Goal: Task Accomplishment & Management: Complete application form

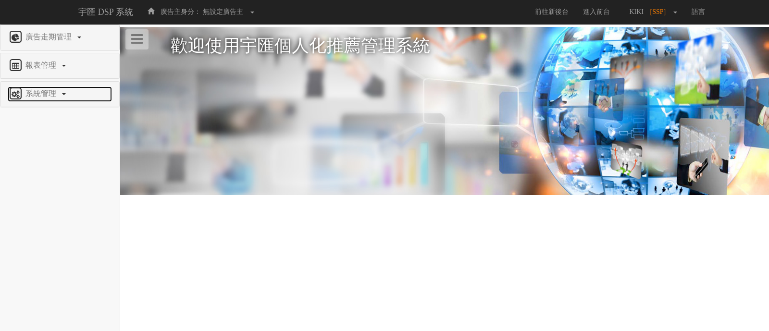
click at [51, 89] on span "系統管理" at bounding box center [42, 93] width 38 height 8
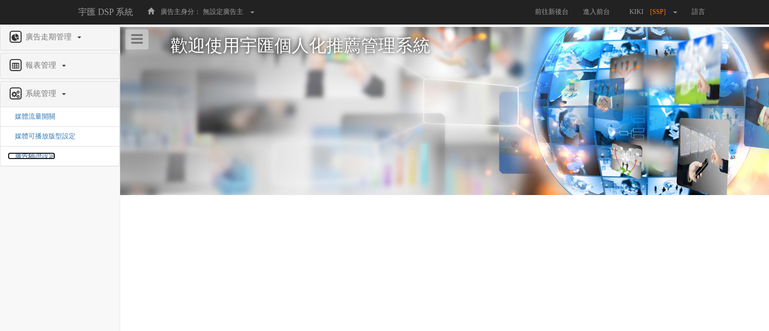
click at [45, 152] on span "廣告驗證設定" at bounding box center [32, 155] width 48 height 7
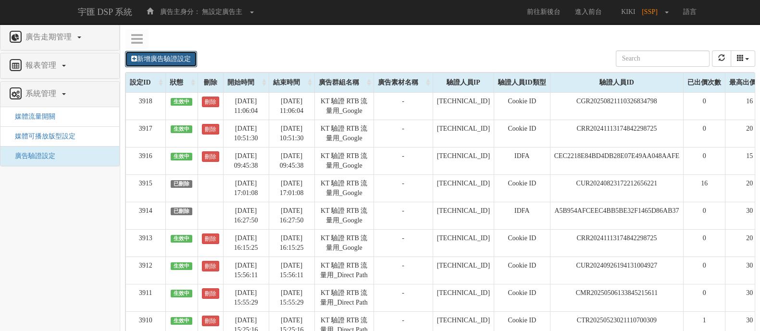
click at [169, 56] on link "新增廣告驗證設定" at bounding box center [161, 59] width 72 height 16
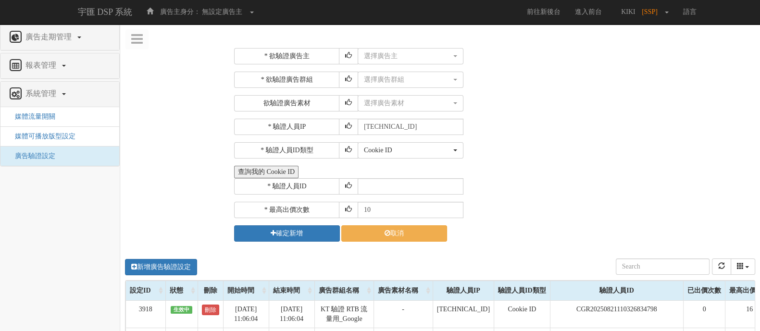
click at [272, 169] on button "查詢我的 Cookie ID" at bounding box center [266, 172] width 64 height 12
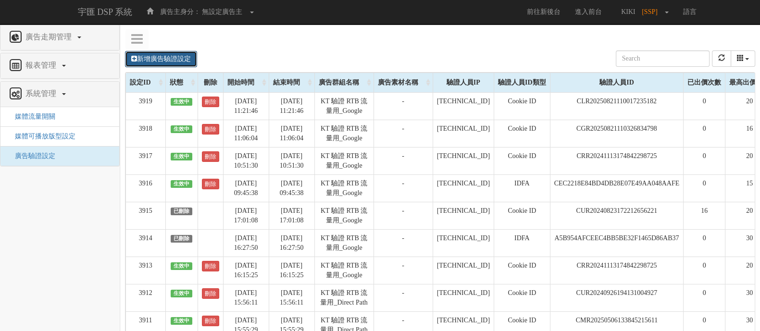
click at [159, 56] on link "新增廣告驗證設定" at bounding box center [161, 59] width 72 height 16
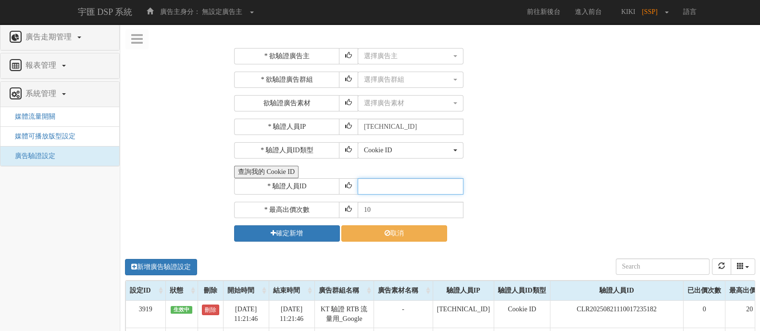
click at [408, 186] on input "text" at bounding box center [411, 186] width 106 height 16
paste input "COR20250821110937638243"
type input "COR20250821110937638243"
click at [492, 193] on div "* 驗證人員ID COR20250821110937638243" at bounding box center [493, 186] width 518 height 16
click at [454, 209] on input "9" at bounding box center [411, 210] width 106 height 16
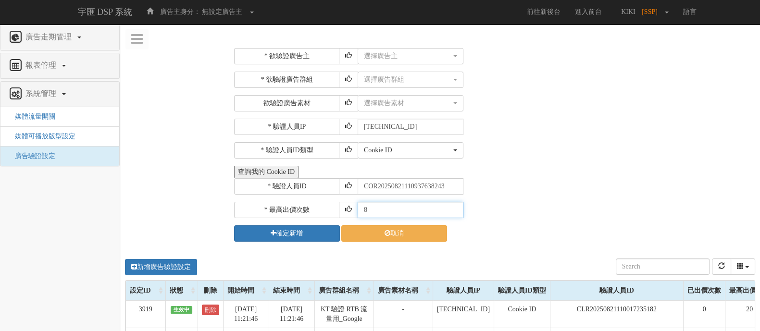
click at [454, 209] on input "8" at bounding box center [411, 210] width 106 height 16
click at [454, 209] on input "7" at bounding box center [411, 210] width 106 height 16
click at [454, 209] on input "6" at bounding box center [411, 210] width 106 height 16
click at [454, 209] on input "5" at bounding box center [411, 210] width 106 height 16
click at [454, 209] on input "4" at bounding box center [411, 210] width 106 height 16
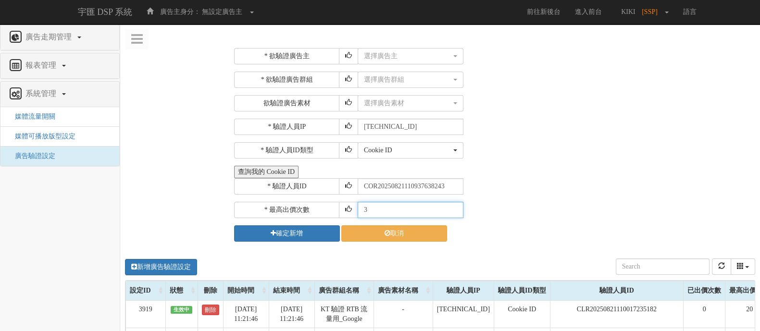
click at [454, 209] on input "3" at bounding box center [411, 210] width 106 height 16
click at [454, 209] on input "2" at bounding box center [411, 210] width 106 height 16
click at [454, 209] on input "1" at bounding box center [411, 210] width 106 height 16
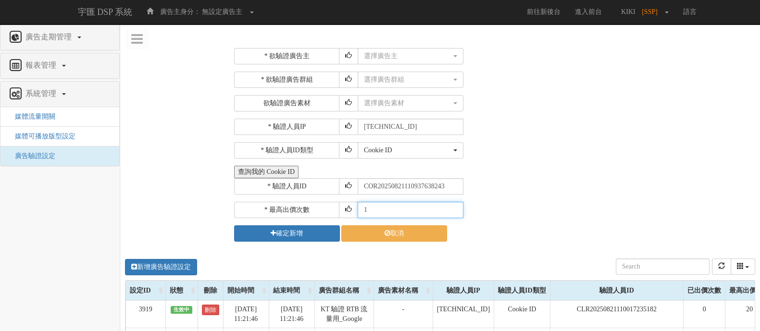
click at [454, 209] on input "1" at bounding box center [411, 210] width 106 height 16
click at [452, 206] on input "2" at bounding box center [411, 210] width 106 height 16
click at [452, 206] on input "3" at bounding box center [411, 210] width 106 height 16
click at [452, 206] on input "4" at bounding box center [411, 210] width 106 height 16
click at [452, 206] on input "5" at bounding box center [411, 210] width 106 height 16
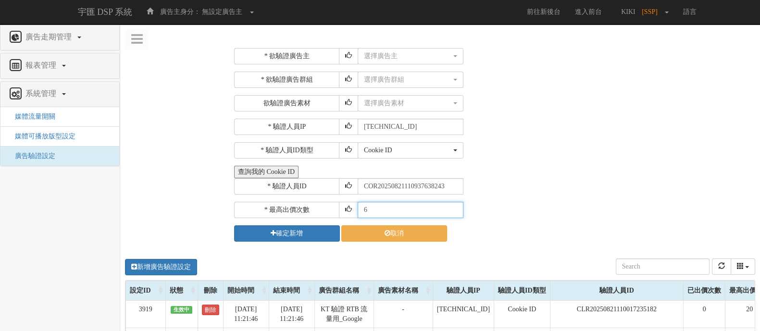
click at [452, 206] on input "6" at bounding box center [411, 210] width 106 height 16
click at [452, 206] on input "7" at bounding box center [411, 210] width 106 height 16
click at [452, 206] on input "8" at bounding box center [411, 210] width 106 height 16
click at [452, 206] on input "9" at bounding box center [411, 210] width 106 height 16
click at [452, 206] on input "10" at bounding box center [411, 210] width 106 height 16
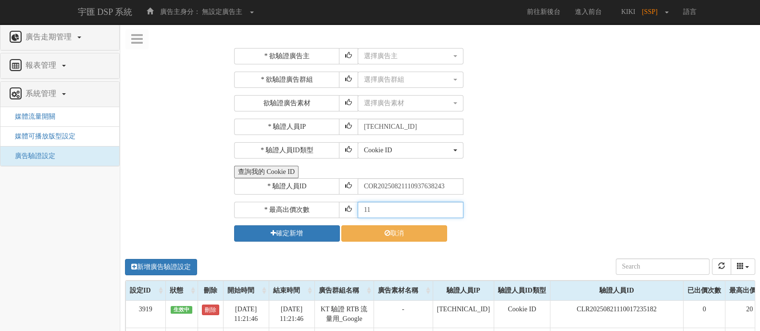
click at [452, 206] on input "11" at bounding box center [411, 210] width 106 height 16
click at [452, 206] on input "12" at bounding box center [411, 210] width 106 height 16
click at [452, 206] on input "13" at bounding box center [411, 210] width 106 height 16
click at [452, 206] on input "14" at bounding box center [411, 210] width 106 height 16
click at [452, 206] on input "15" at bounding box center [411, 210] width 106 height 16
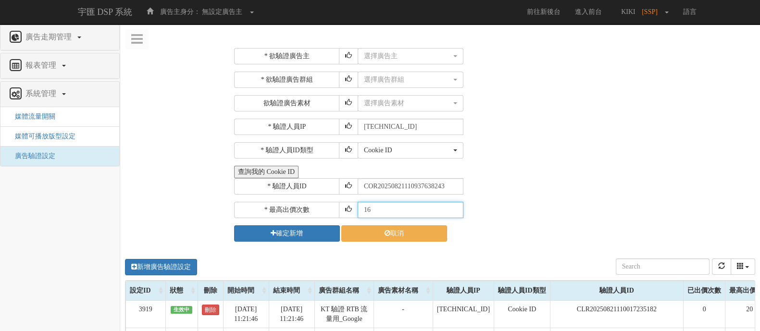
click at [452, 206] on input "16" at bounding box center [411, 210] width 106 height 16
type input "17"
click at [452, 206] on input "17" at bounding box center [411, 210] width 106 height 16
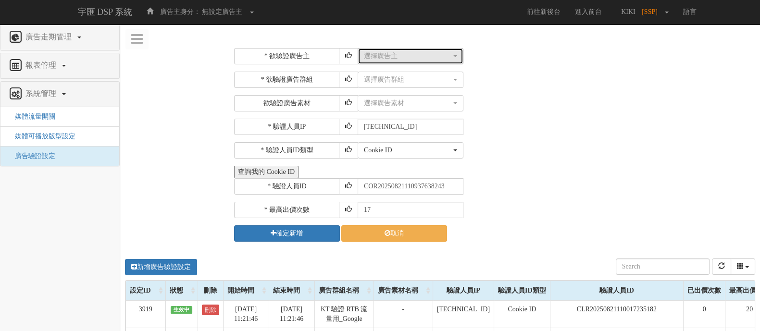
click at [412, 59] on div "選擇廣告主" at bounding box center [407, 56] width 87 height 10
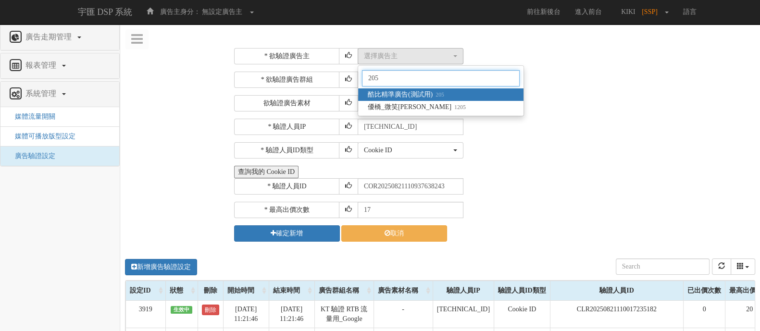
type input "205"
click at [396, 90] on span "酷比精準廣告(測試用) 205" at bounding box center [406, 95] width 76 height 10
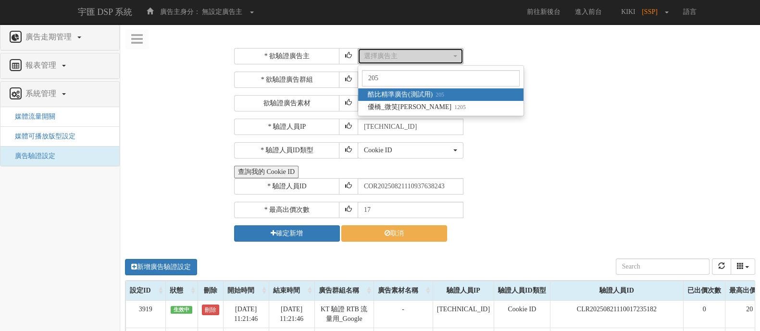
select select "205"
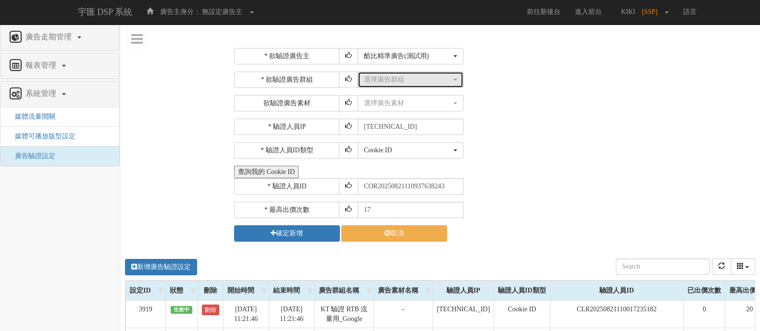
click at [396, 78] on div "選擇廣告群組" at bounding box center [407, 80] width 87 height 10
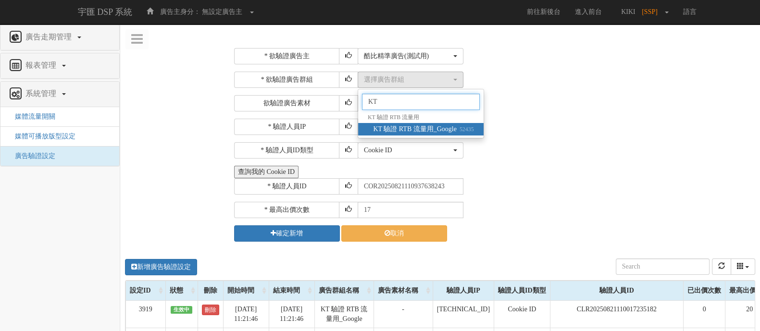
type input "KT"
click at [450, 127] on span "KT 驗證 RTB 流量用_Google 52435" at bounding box center [423, 129] width 100 height 10
select select "52435"
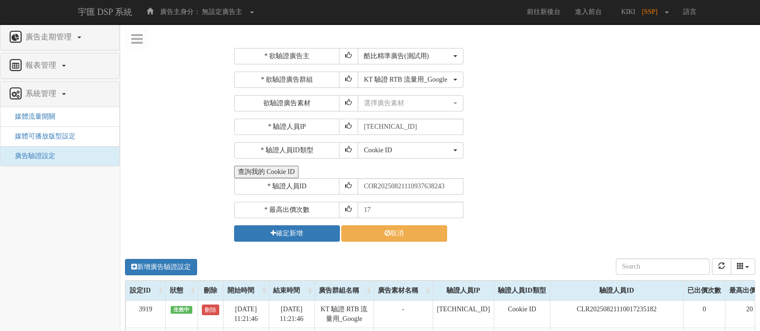
click at [505, 133] on div "* 驗證人員IP [TECHNICAL_ID]" at bounding box center [493, 127] width 518 height 16
click at [277, 231] on button "確定新增" at bounding box center [287, 233] width 106 height 16
